Goal: Information Seeking & Learning: Understand process/instructions

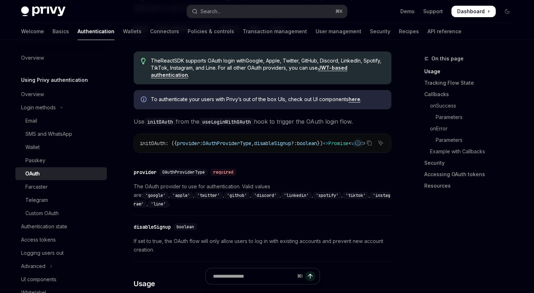
scroll to position [206, 0]
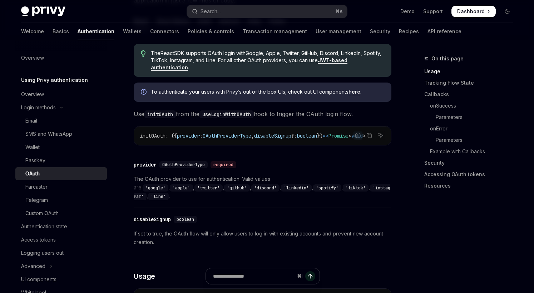
click at [237, 183] on span "The OAuth provider to use for authentication. Valid values are: 'google' , 'app…" at bounding box center [263, 188] width 258 height 26
click at [246, 183] on span "The OAuth provider to use for authentication. Valid values are: 'google' , 'app…" at bounding box center [263, 188] width 258 height 26
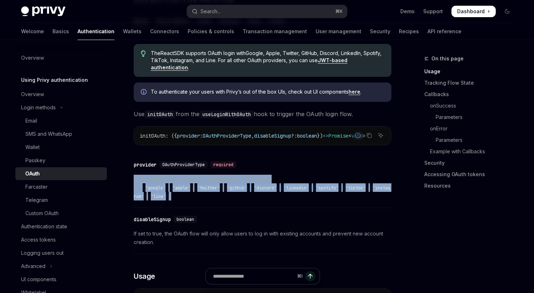
drag, startPoint x: 246, startPoint y: 183, endPoint x: 258, endPoint y: 183, distance: 12.1
click at [258, 183] on span "The OAuth provider to use for authentication. Valid values are: 'google' , 'app…" at bounding box center [263, 188] width 258 height 26
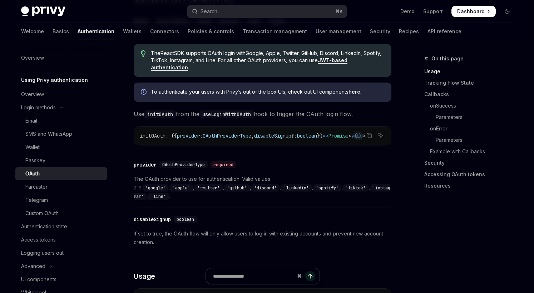
scroll to position [227, 0]
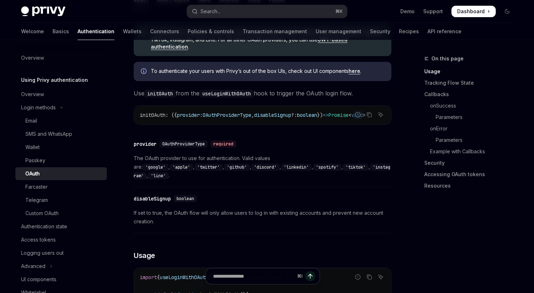
drag, startPoint x: 174, startPoint y: 161, endPoint x: 186, endPoint y: 161, distance: 12.1
click at [186, 161] on span "The OAuth provider to use for authentication. Valid values are: 'google' , 'app…" at bounding box center [263, 167] width 258 height 26
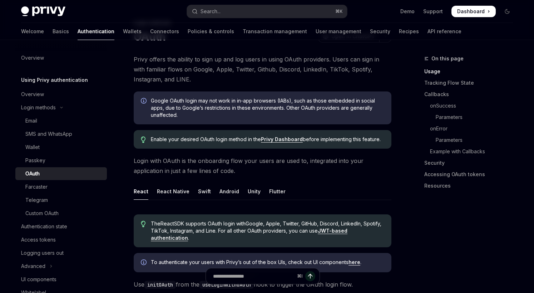
scroll to position [0, 0]
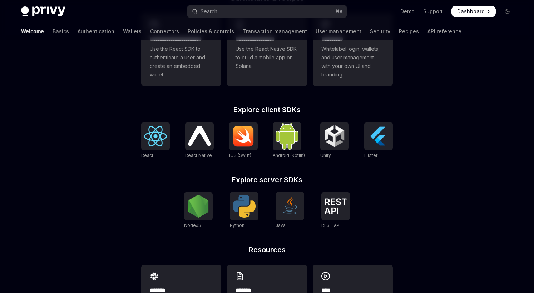
scroll to position [256, 0]
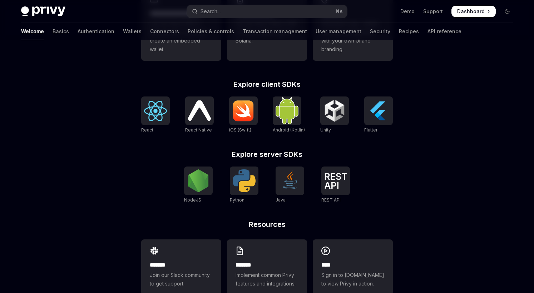
click at [141, 120] on div "**********" at bounding box center [267, 140] width 274 height 343
click at [157, 116] on img at bounding box center [155, 111] width 23 height 20
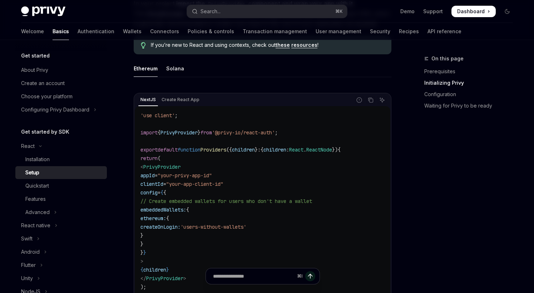
scroll to position [251, 0]
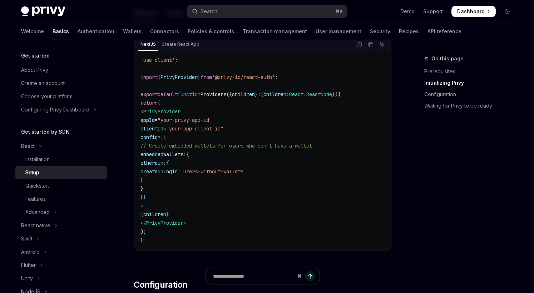
click at [222, 143] on span "// Create embedded wallets for users who don't have a wallet" at bounding box center [225, 146] width 171 height 6
click at [193, 150] on code "'use client' ; import { PrivyProvider } from '@privy-io/react-auth' ; export de…" at bounding box center [262, 150] width 244 height 189
click at [201, 167] on code "'use client' ; import { PrivyProvider } from '@privy-io/react-auth' ; export de…" at bounding box center [262, 150] width 244 height 189
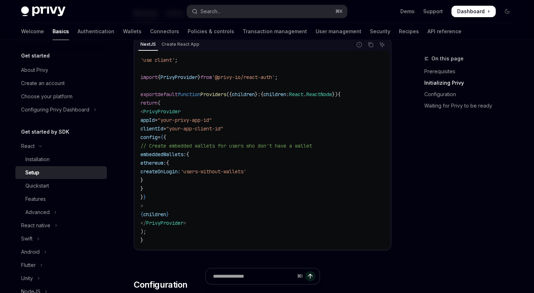
click at [222, 171] on span "'users-without-wallets'" at bounding box center [213, 171] width 66 height 6
